Goal: Find specific page/section: Find specific page/section

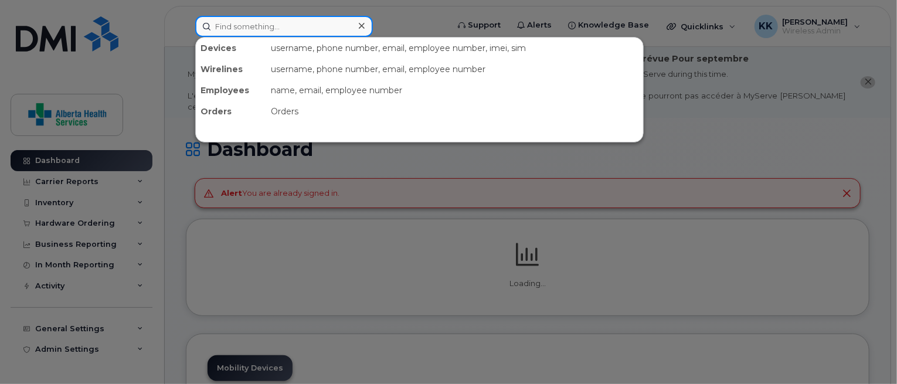
click at [298, 25] on input at bounding box center [284, 26] width 178 height 21
paste input "403-318-6390"
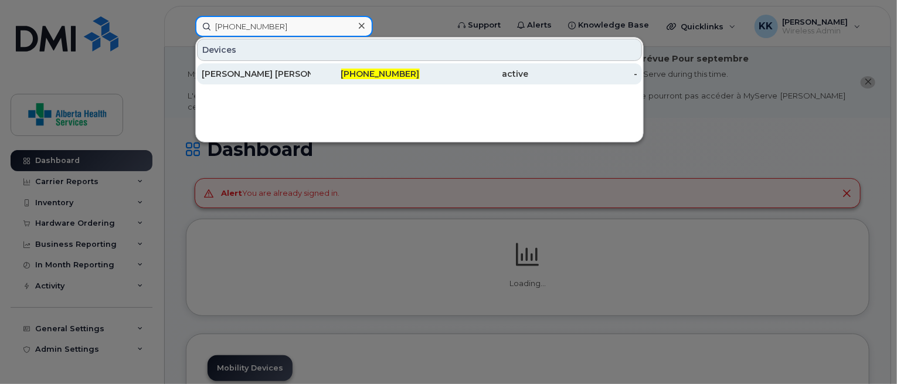
type input "403-318-6390"
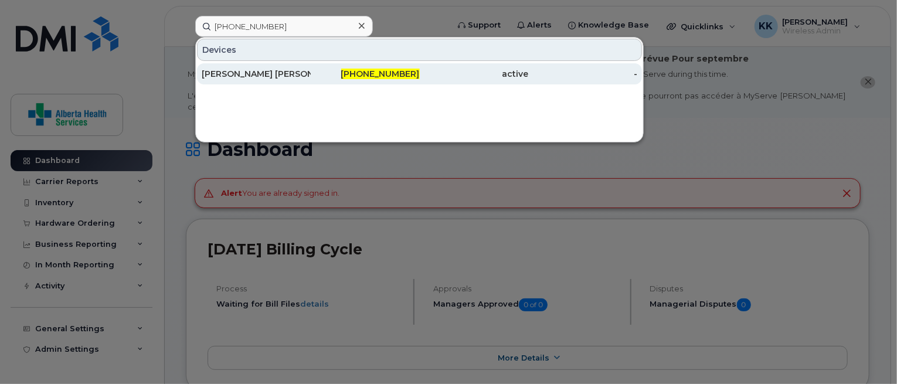
click at [292, 66] on div "[PERSON_NAME] [PERSON_NAME]" at bounding box center [256, 73] width 109 height 21
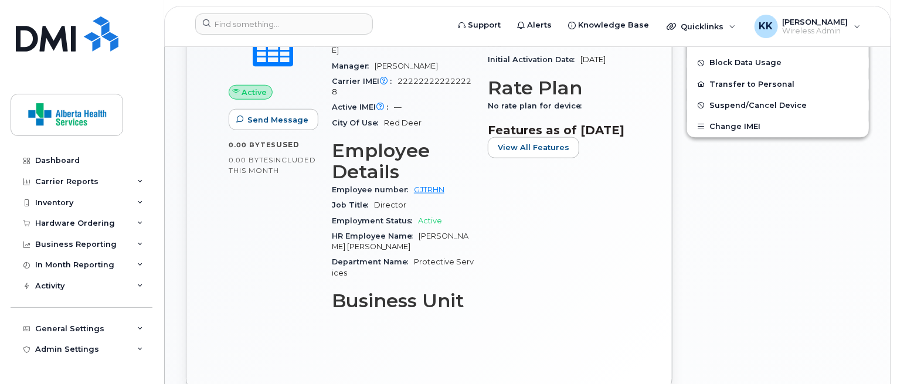
scroll to position [567, 0]
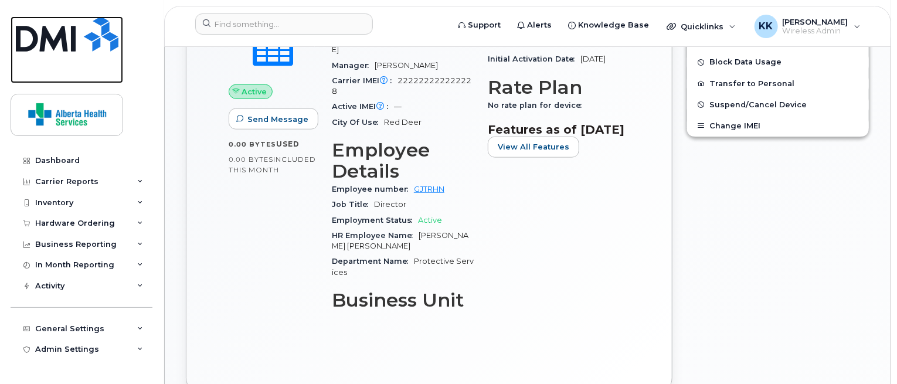
click at [45, 46] on img at bounding box center [67, 33] width 103 height 35
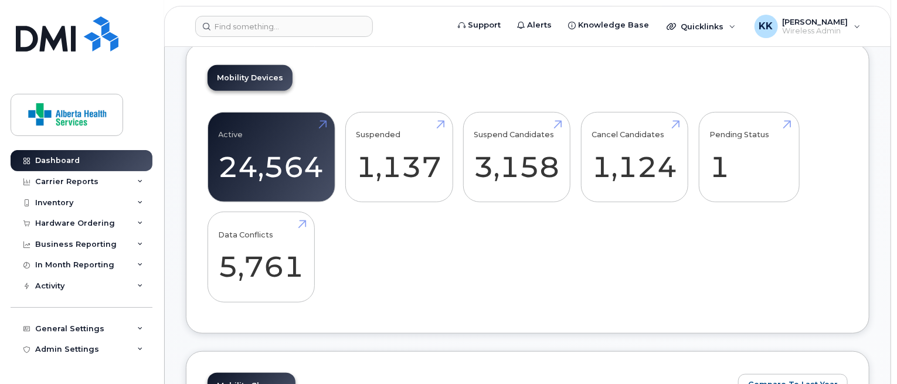
scroll to position [325, 0]
